Goal: Information Seeking & Learning: Learn about a topic

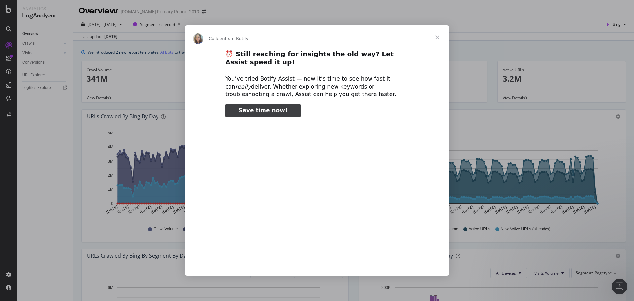
type input "94662"
click at [435, 40] on span "Close" at bounding box center [437, 37] width 24 height 24
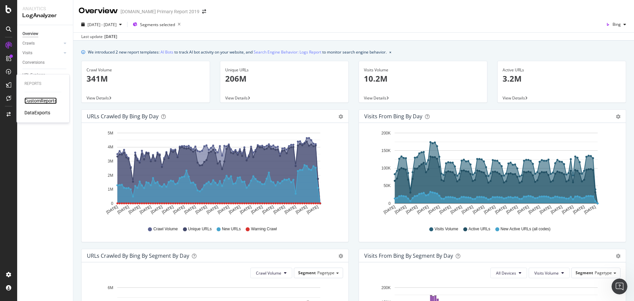
click at [41, 103] on div "CustomReports" at bounding box center [40, 100] width 32 height 7
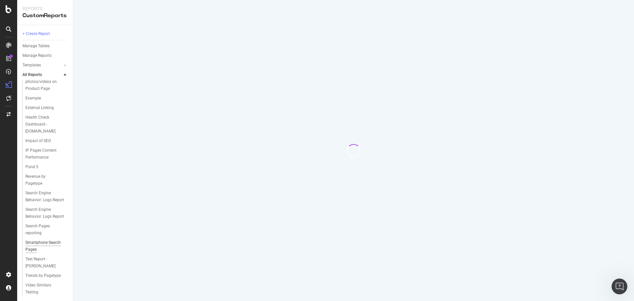
scroll to position [125, 0]
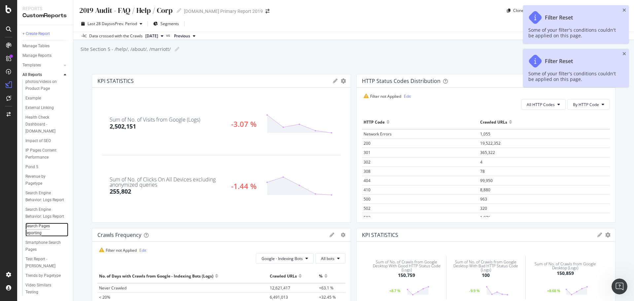
click at [40, 223] on div "Search Pages reporting" at bounding box center [43, 230] width 37 height 14
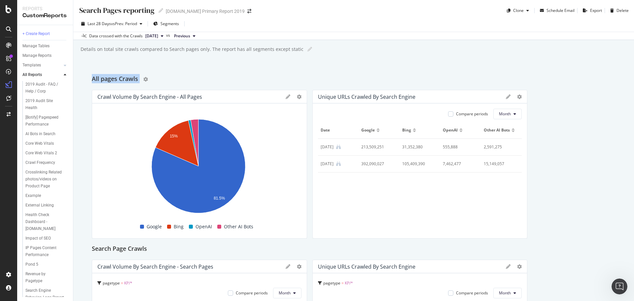
drag, startPoint x: 90, startPoint y: 80, endPoint x: 151, endPoint y: 79, distance: 60.8
click at [151, 79] on div "Search Pages reporting Search Pages reporting [DOMAIN_NAME] Primary Report 2019…" at bounding box center [353, 150] width 561 height 301
click at [221, 75] on div "All pages Crawls" at bounding box center [354, 79] width 524 height 11
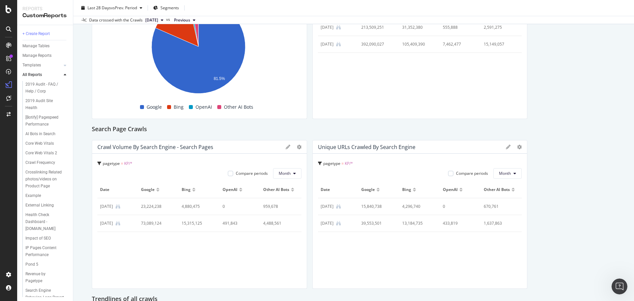
scroll to position [132, 0]
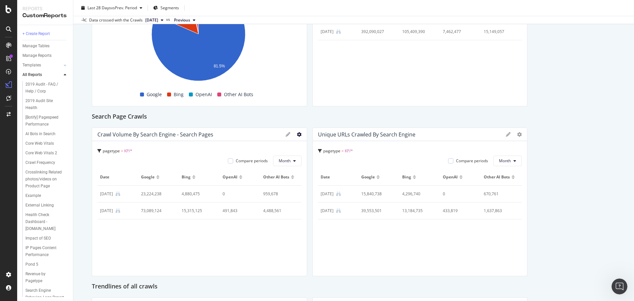
click at [297, 136] on icon at bounding box center [299, 134] width 5 height 5
click at [317, 183] on span "Pie" at bounding box center [336, 181] width 50 height 6
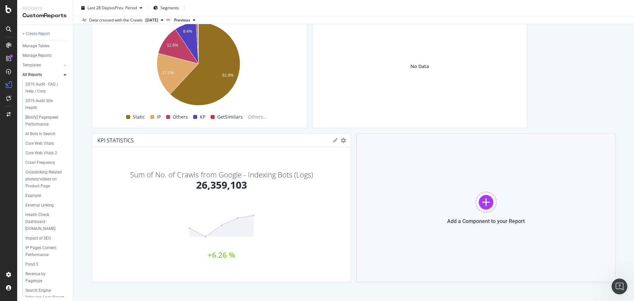
scroll to position [780, 0]
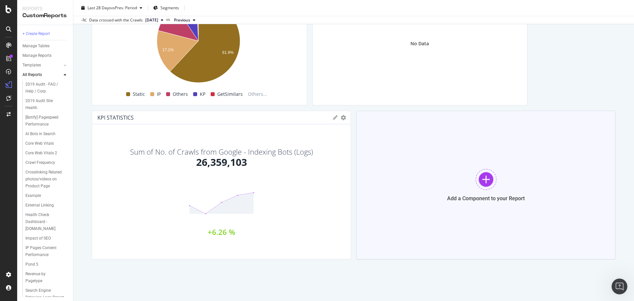
click at [467, 175] on div "Add a Component to your Report" at bounding box center [485, 185] width 259 height 149
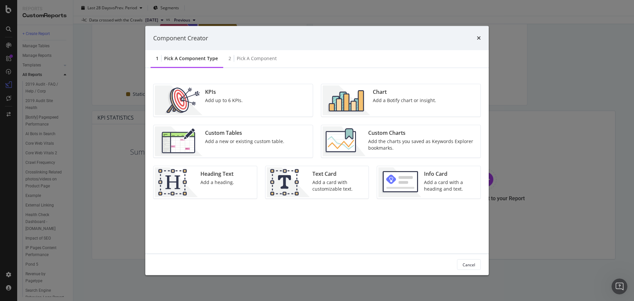
click at [225, 95] on div "KPIs" at bounding box center [224, 92] width 38 height 8
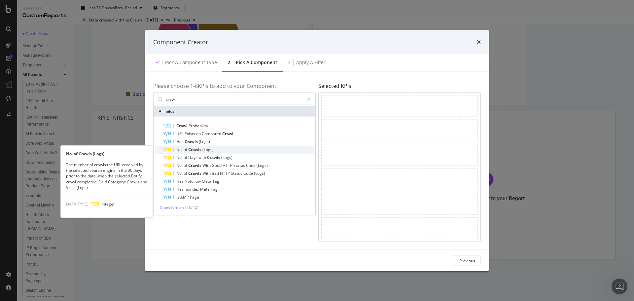
type input "crawl"
click at [200, 151] on span "Crawls" at bounding box center [195, 149] width 14 height 6
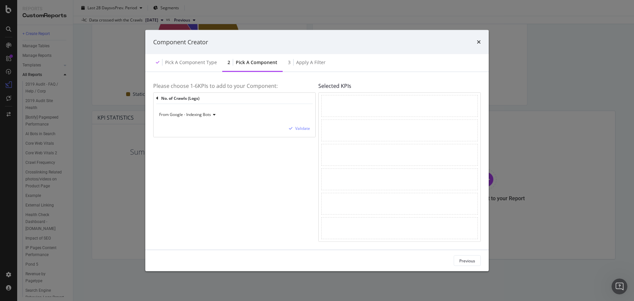
click at [207, 114] on span "From Google - Indexing Bots" at bounding box center [185, 115] width 52 height 6
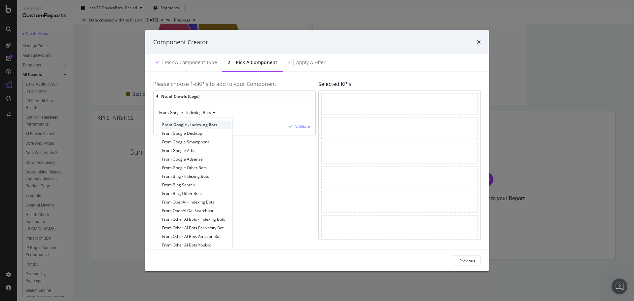
scroll to position [0, 0]
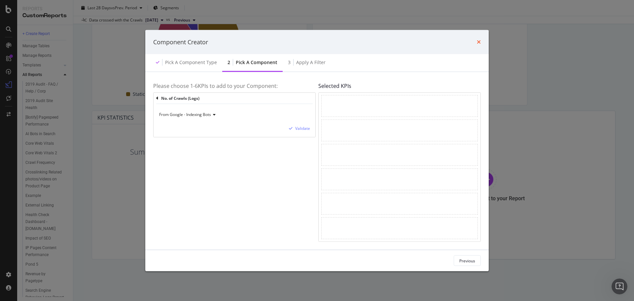
click at [481, 41] on icon "times" at bounding box center [479, 41] width 4 height 5
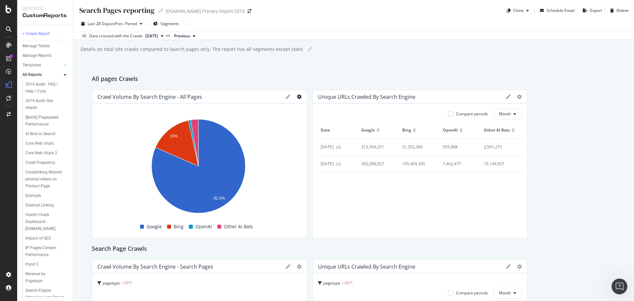
click at [297, 97] on icon at bounding box center [299, 96] width 5 height 5
click at [322, 157] on span "Table" at bounding box center [336, 156] width 50 height 6
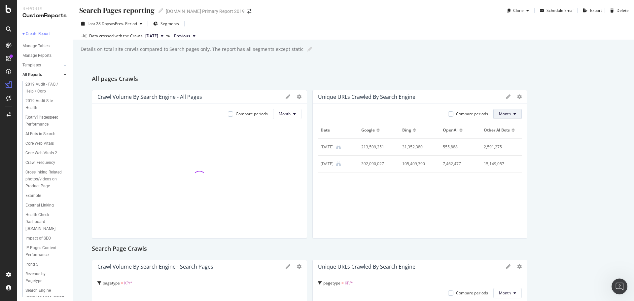
click at [503, 109] on button "Month" at bounding box center [507, 114] width 28 height 11
click at [283, 114] on span "Month" at bounding box center [285, 114] width 12 height 6
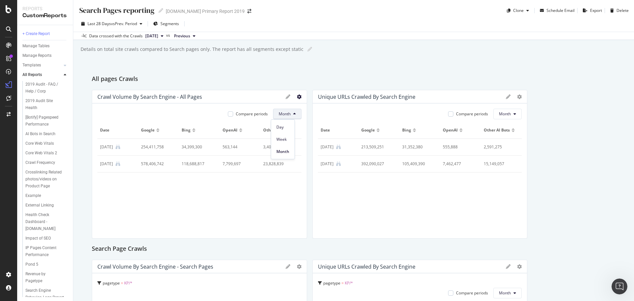
click at [297, 98] on icon at bounding box center [299, 96] width 5 height 5
click at [316, 144] on span "Pie" at bounding box center [336, 144] width 50 height 6
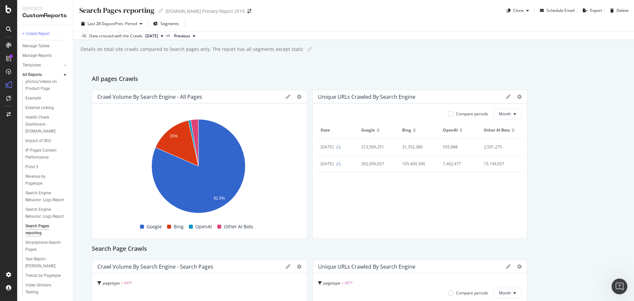
click at [36, 239] on div "Smartphone Search Pages" at bounding box center [44, 246] width 38 height 14
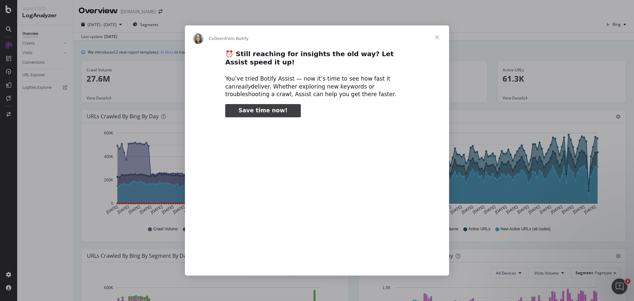
type input "3296666"
click at [438, 39] on span "Close" at bounding box center [437, 37] width 24 height 24
